Goal: Navigation & Orientation: Find specific page/section

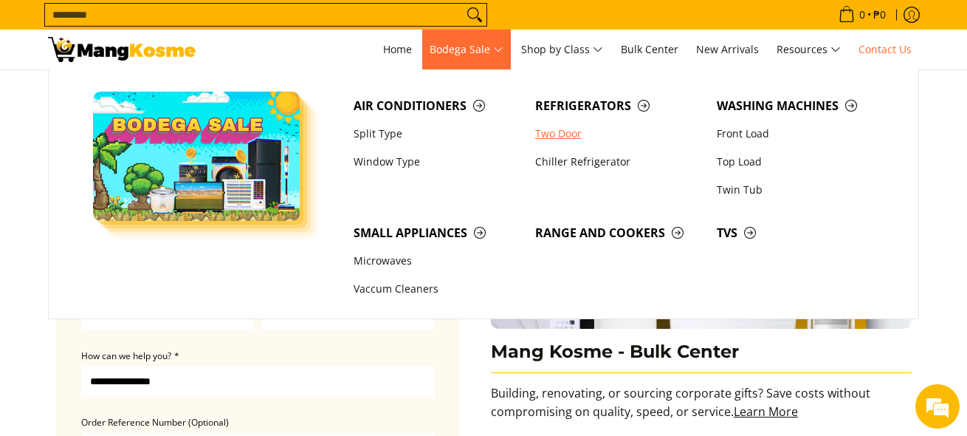
click at [554, 129] on link "Two Door" at bounding box center [619, 134] width 182 height 28
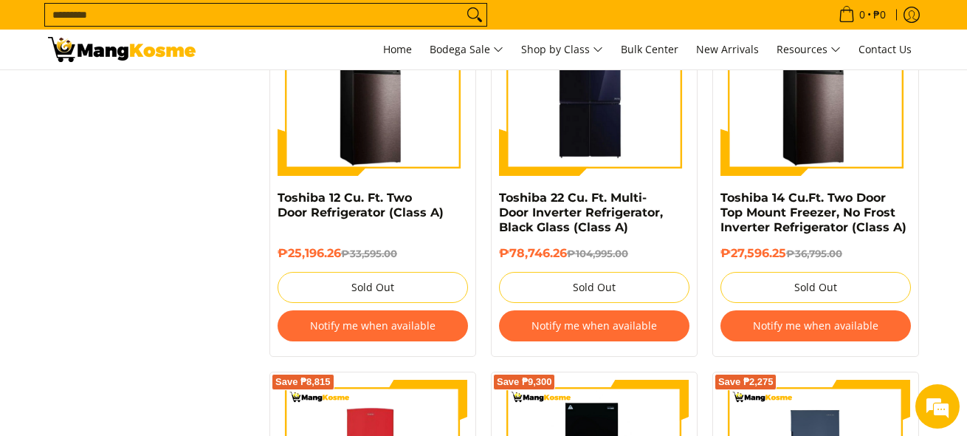
scroll to position [1624, 0]
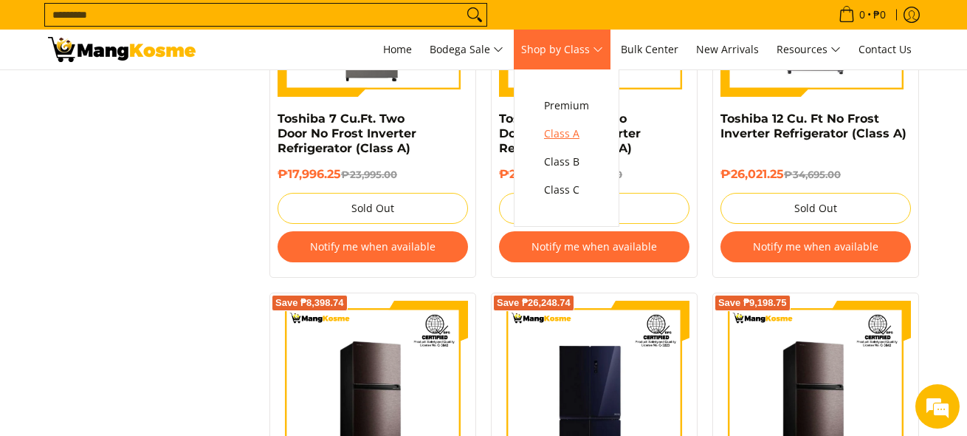
click at [577, 132] on span "Class A" at bounding box center [566, 134] width 45 height 18
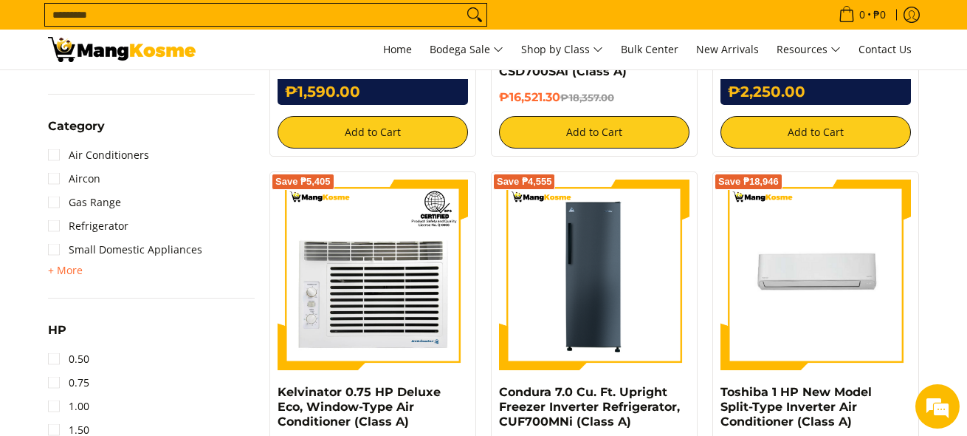
scroll to position [886, 0]
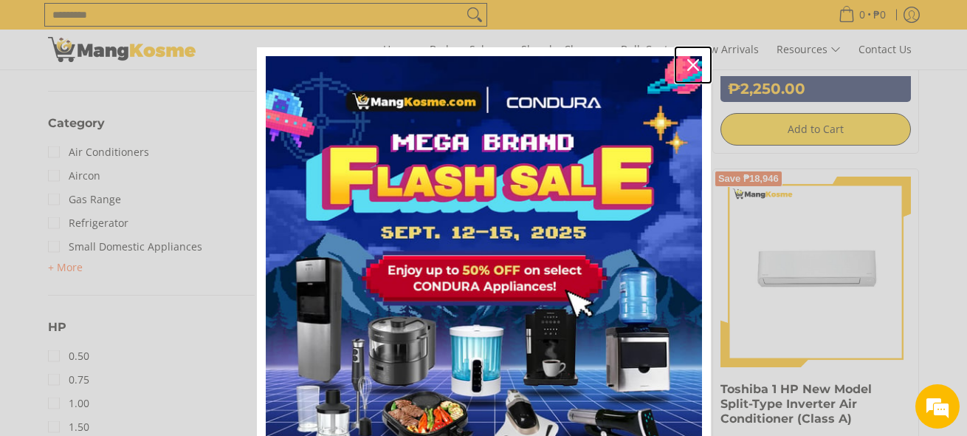
click at [687, 61] on icon "close icon" at bounding box center [693, 65] width 12 height 12
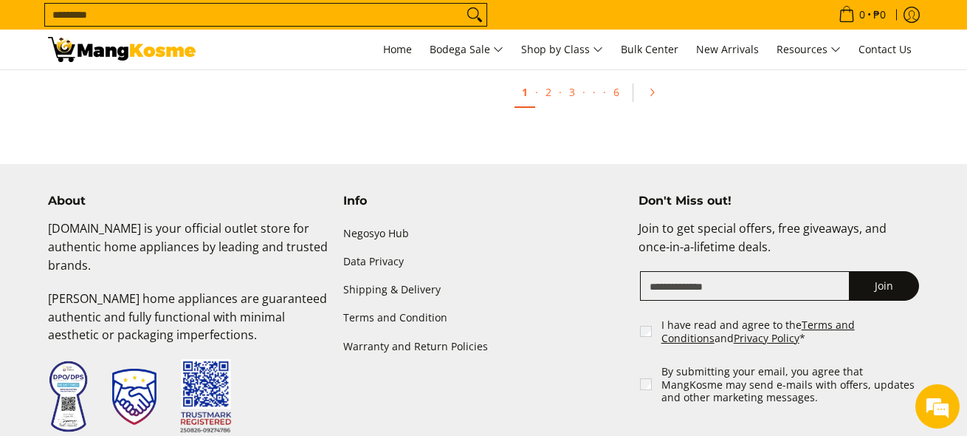
scroll to position [2879, 0]
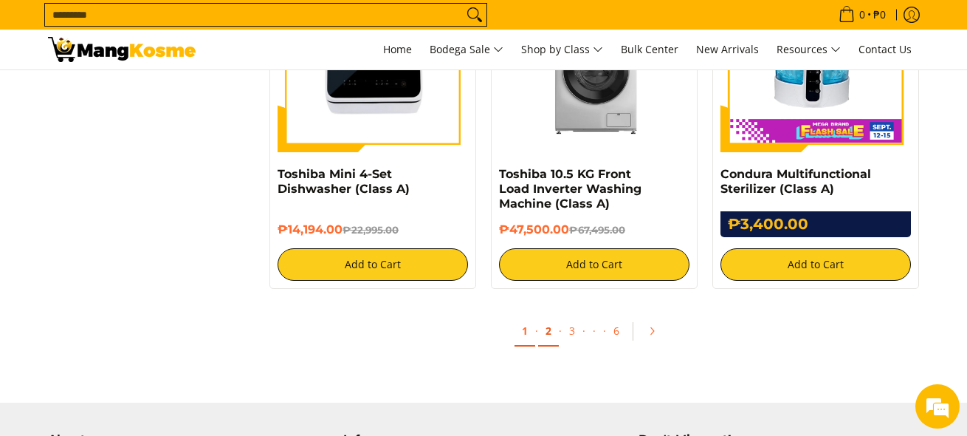
click at [546, 331] on link "2" at bounding box center [548, 331] width 21 height 30
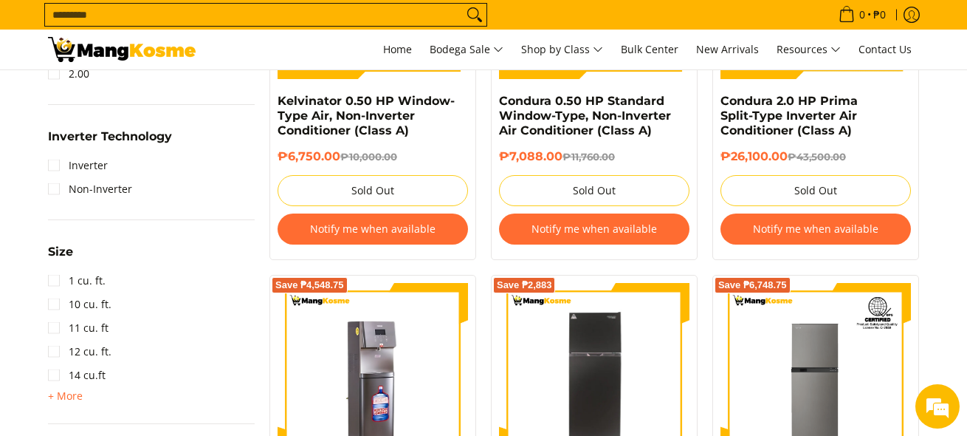
scroll to position [1031, 0]
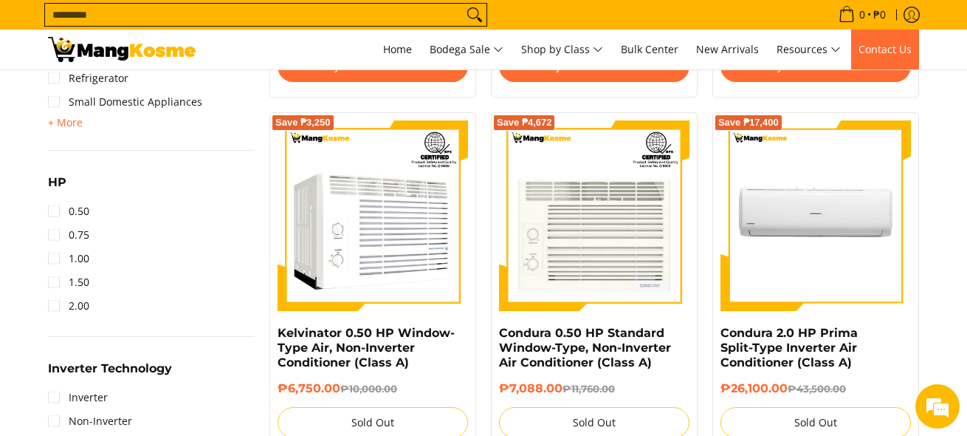
click at [886, 47] on span "Contact Us" at bounding box center [885, 49] width 53 height 14
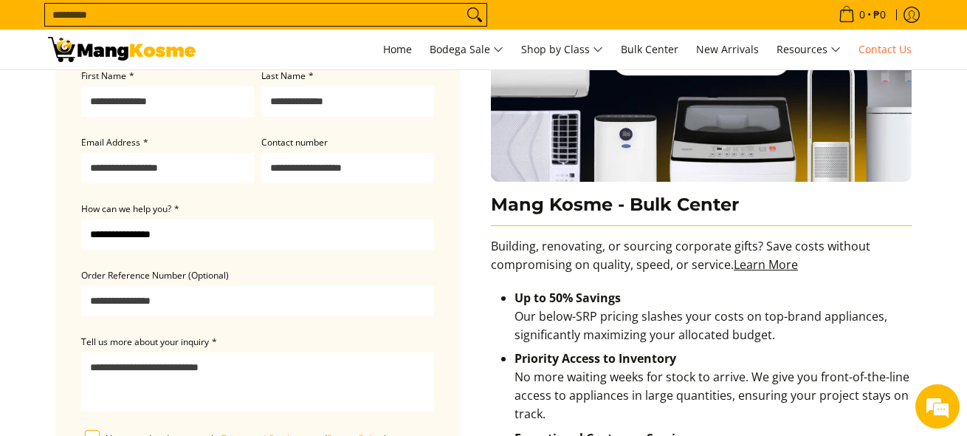
scroll to position [131, 0]
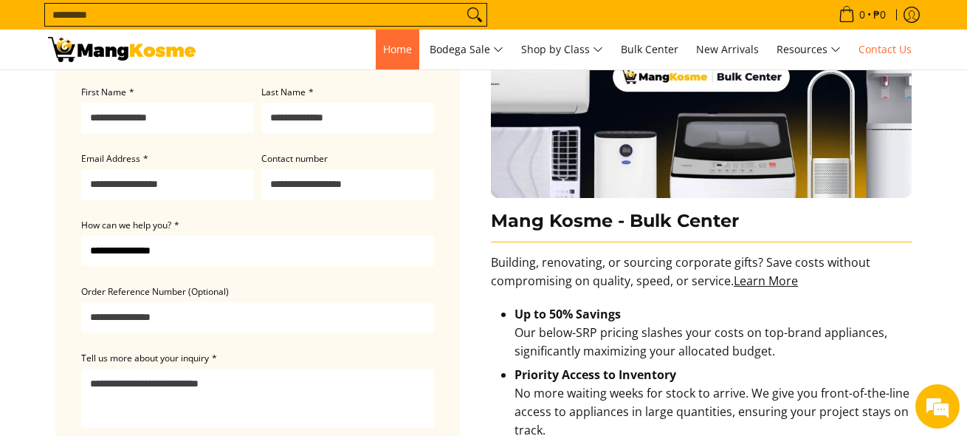
click at [385, 54] on span "Home" at bounding box center [397, 49] width 29 height 14
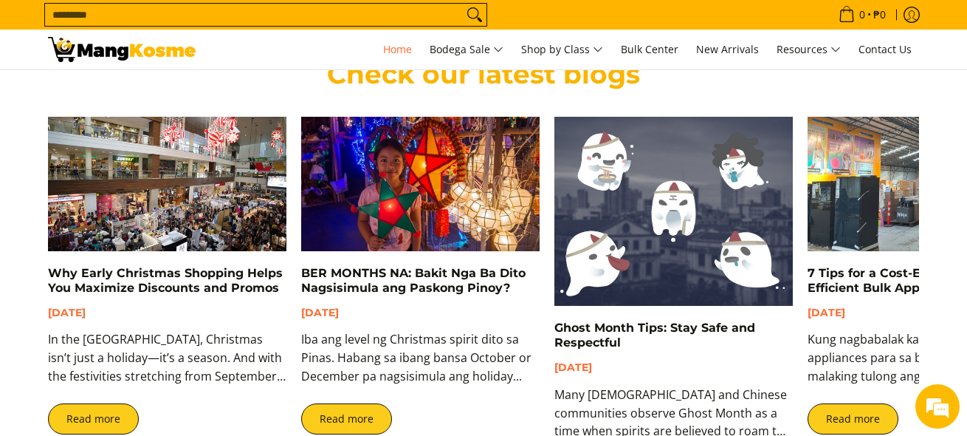
scroll to position [2822, 0]
